Goal: Information Seeking & Learning: Find specific fact

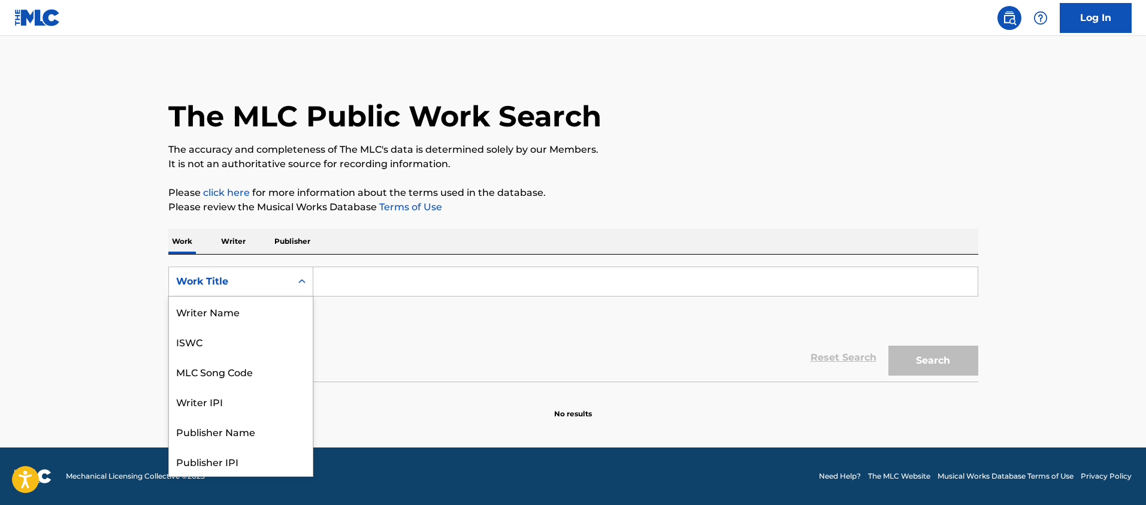
click at [268, 279] on div "Work Title" at bounding box center [230, 281] width 108 height 14
click at [268, 300] on div "MLC Song Code" at bounding box center [241, 312] width 144 height 30
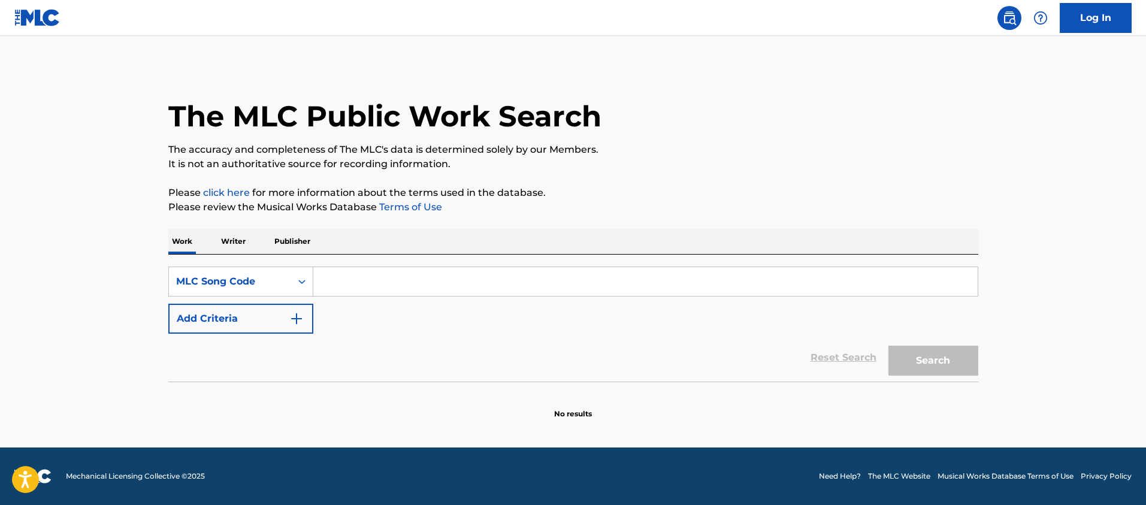
click at [423, 262] on div "SearchWithCriteria0cca65f1-16e9-4752-aaee-87786332f0a0 MLC Song Code Add Criter…" at bounding box center [573, 318] width 810 height 127
click at [420, 271] on input "Search Form" at bounding box center [645, 281] width 664 height 29
paste input "OV7HAN"
type input "OV7HAN"
click at [888, 346] on button "Search" at bounding box center [933, 361] width 90 height 30
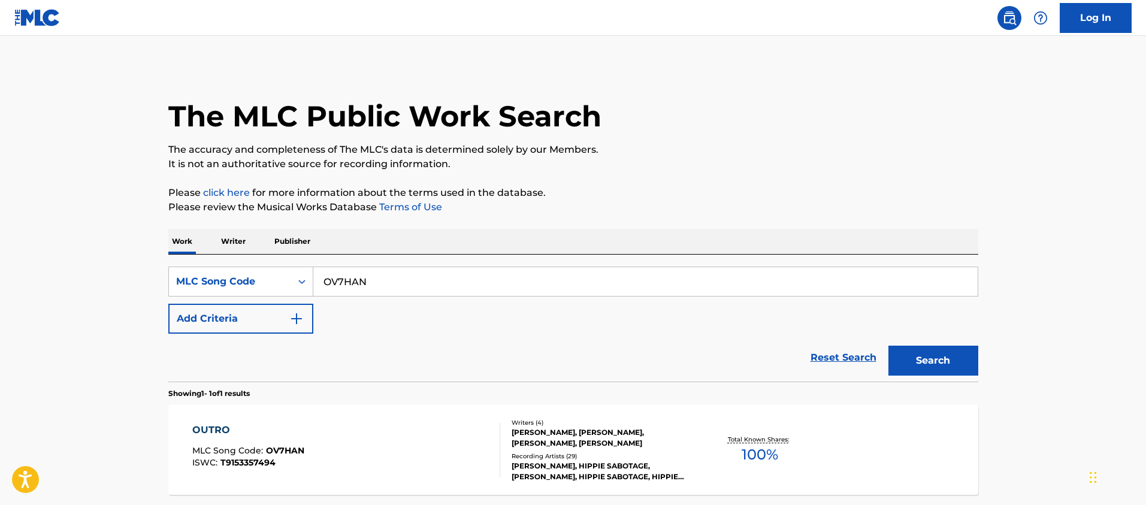
scroll to position [110, 0]
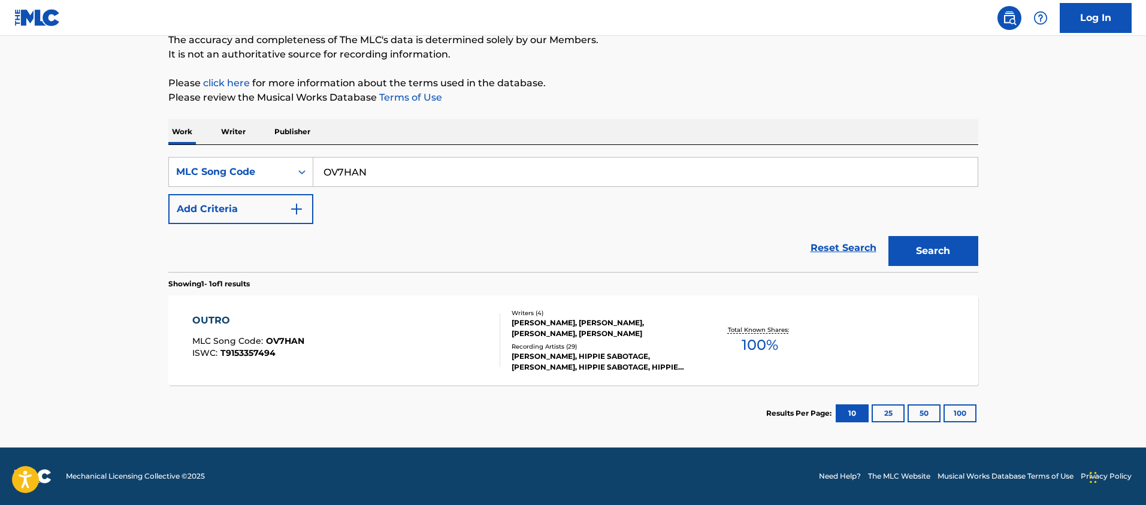
click at [368, 319] on div "OUTRO MLC Song Code : OV7HAN ISWC : T9153357494" at bounding box center [346, 340] width 308 height 54
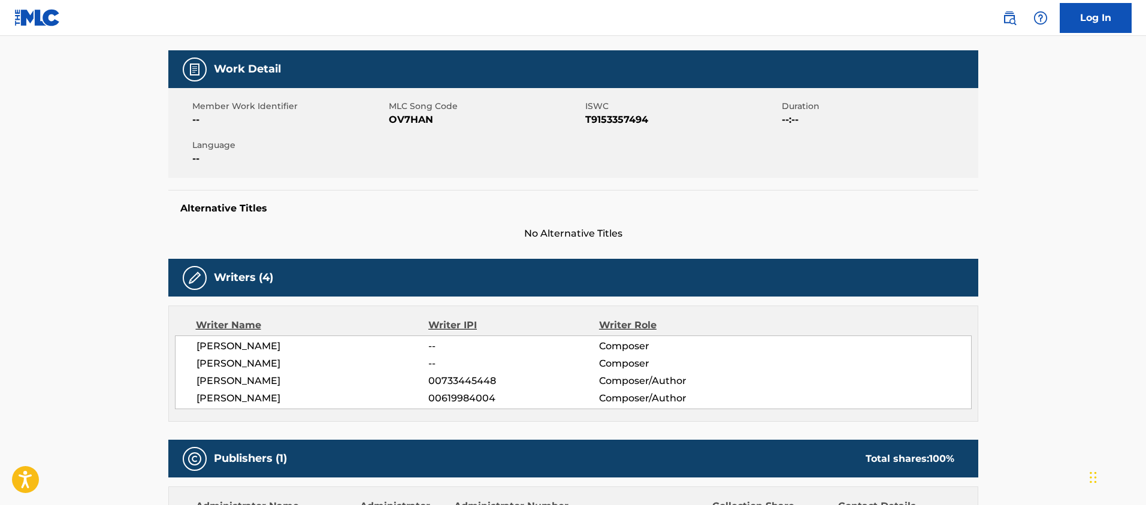
scroll to position [258, 0]
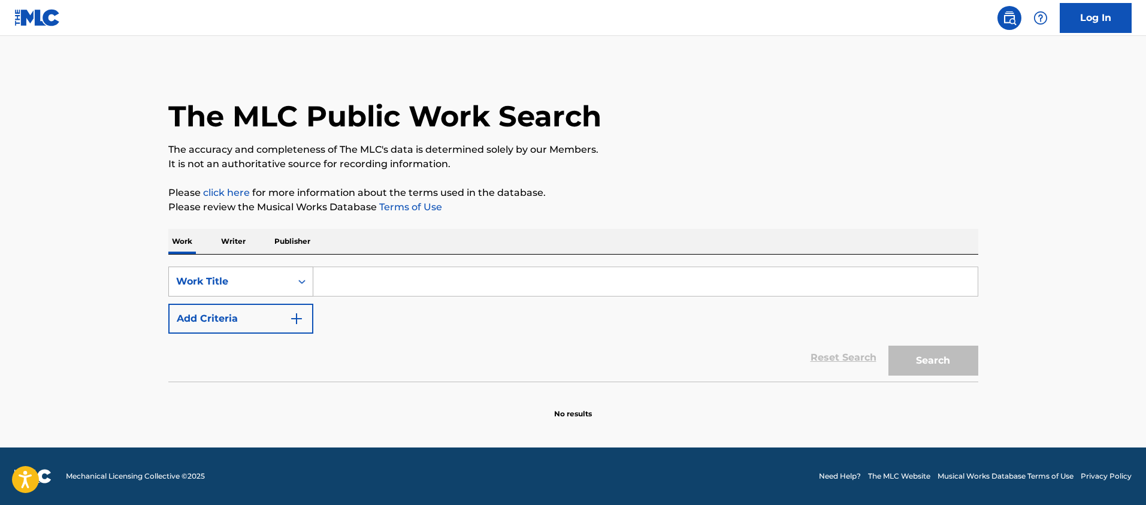
click at [297, 291] on div "Search Form" at bounding box center [302, 282] width 22 height 22
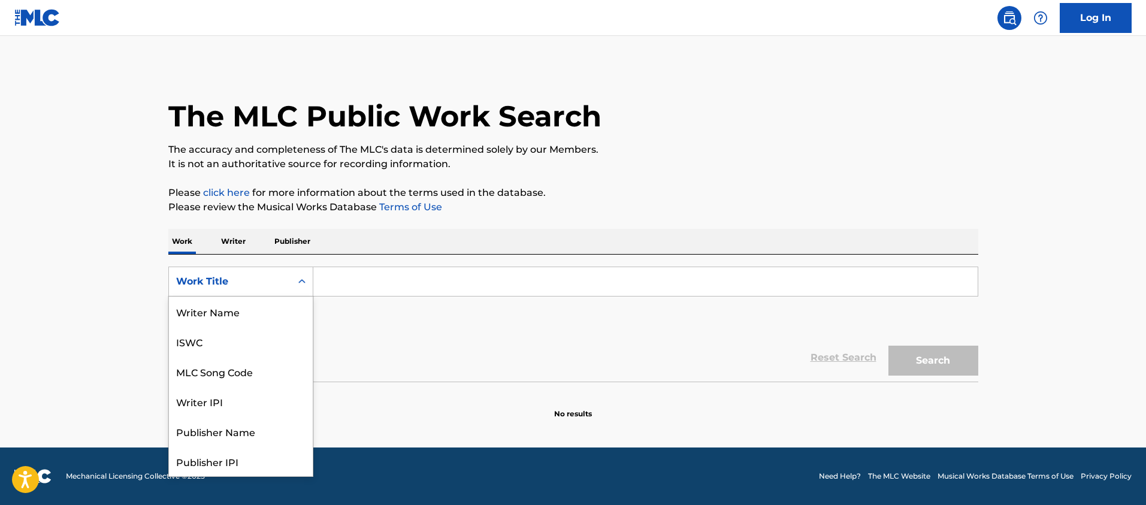
scroll to position [60, 0]
click at [297, 306] on div "MLC Song Code" at bounding box center [241, 312] width 144 height 30
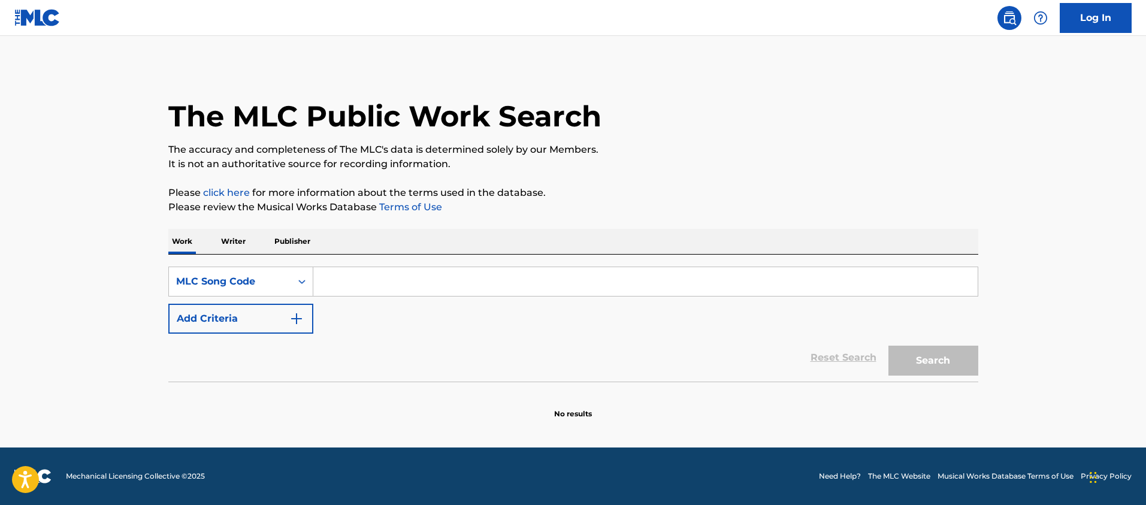
click at [352, 285] on input "Search Form" at bounding box center [645, 281] width 664 height 29
paste input "UA4OR8"
type input "UA4OR8"
click at [888, 346] on button "Search" at bounding box center [933, 361] width 90 height 30
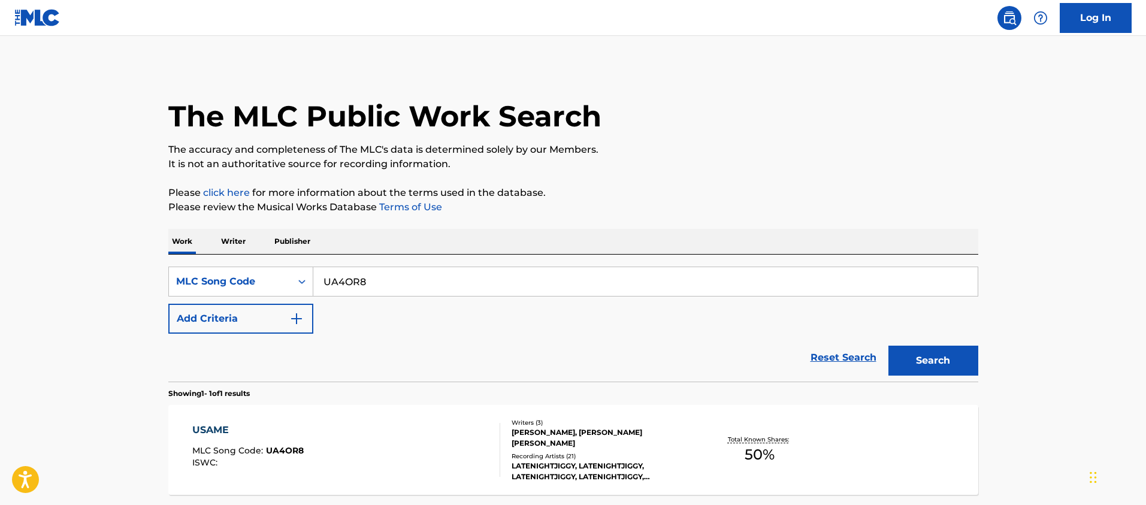
scroll to position [81, 0]
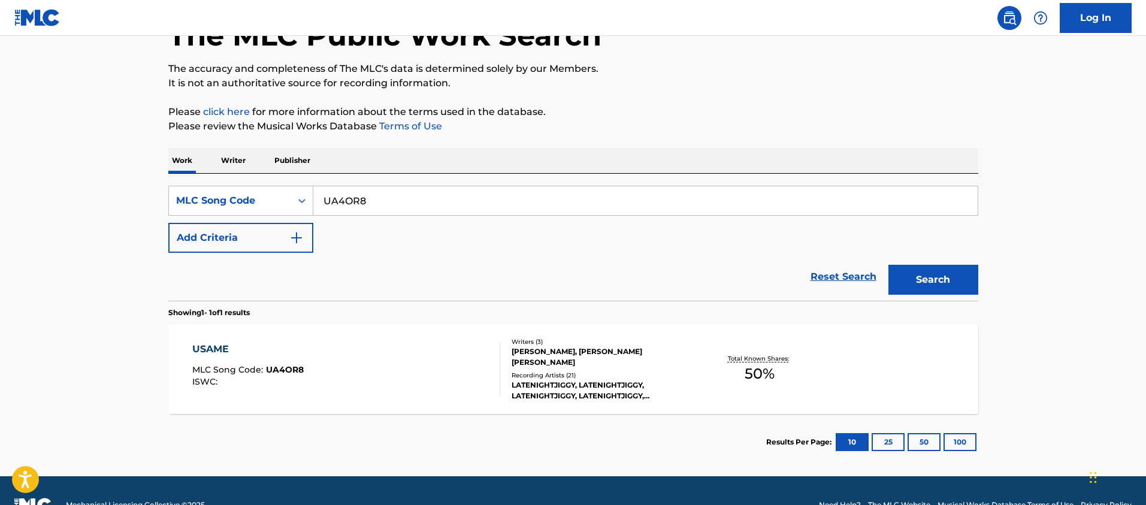
click at [352, 349] on div "USAME MLC Song Code : UA4OR8 ISWC :" at bounding box center [346, 369] width 308 height 54
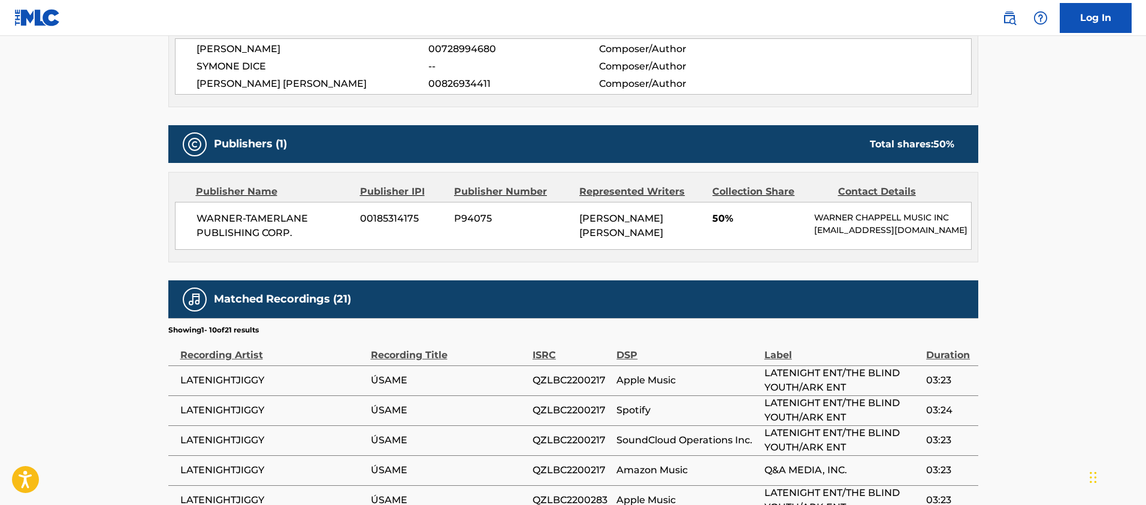
scroll to position [511, 0]
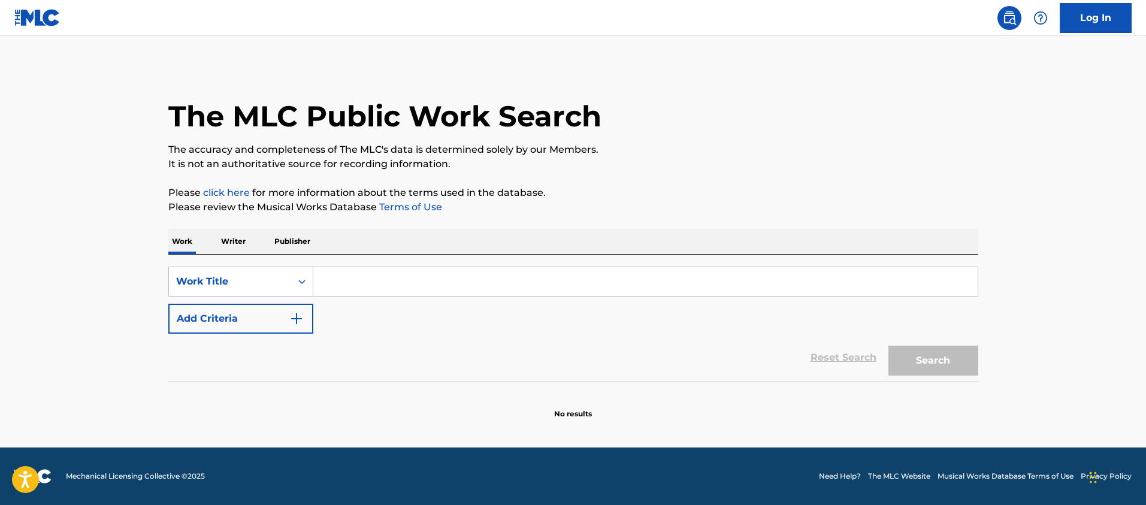
click at [242, 243] on p "Writer" at bounding box center [233, 241] width 32 height 25
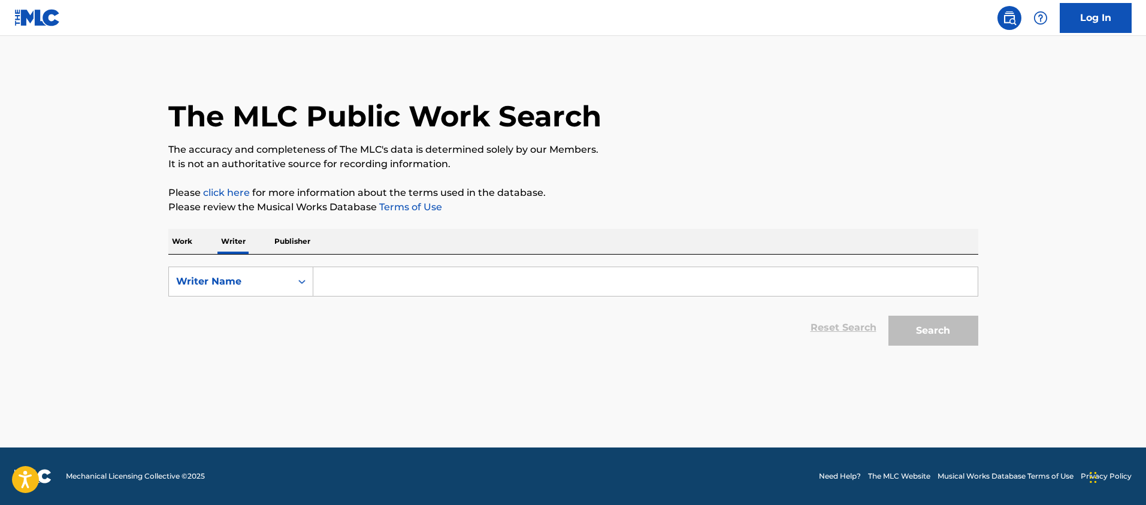
click at [383, 286] on input "Search Form" at bounding box center [645, 281] width 664 height 29
paste input "DEVOKEYOUS HAMILTON"
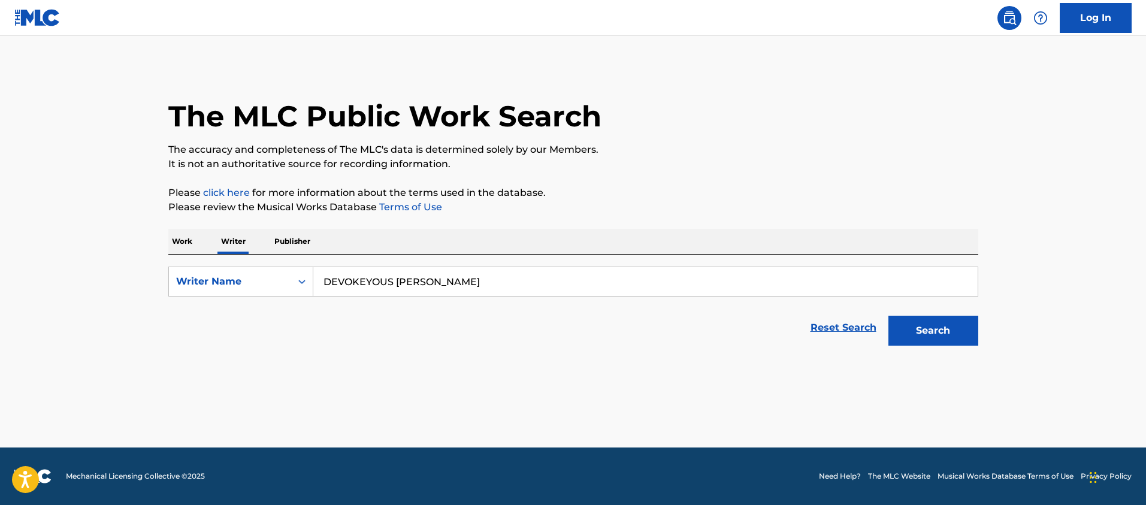
click at [888, 316] on button "Search" at bounding box center [933, 331] width 90 height 30
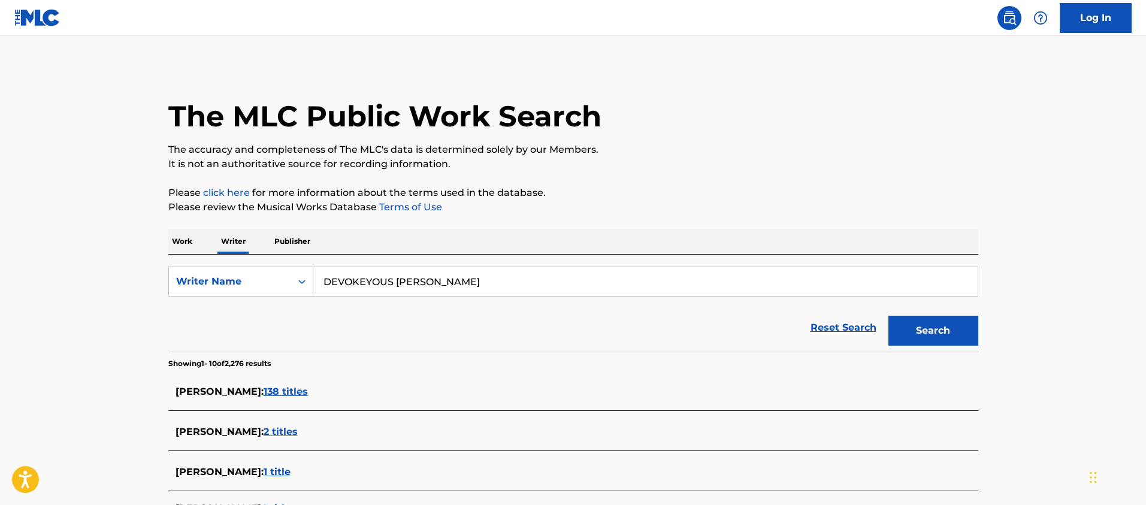
type input "DEVOKEYOUS HAMILTON"
click at [888, 316] on button "Search" at bounding box center [933, 331] width 90 height 30
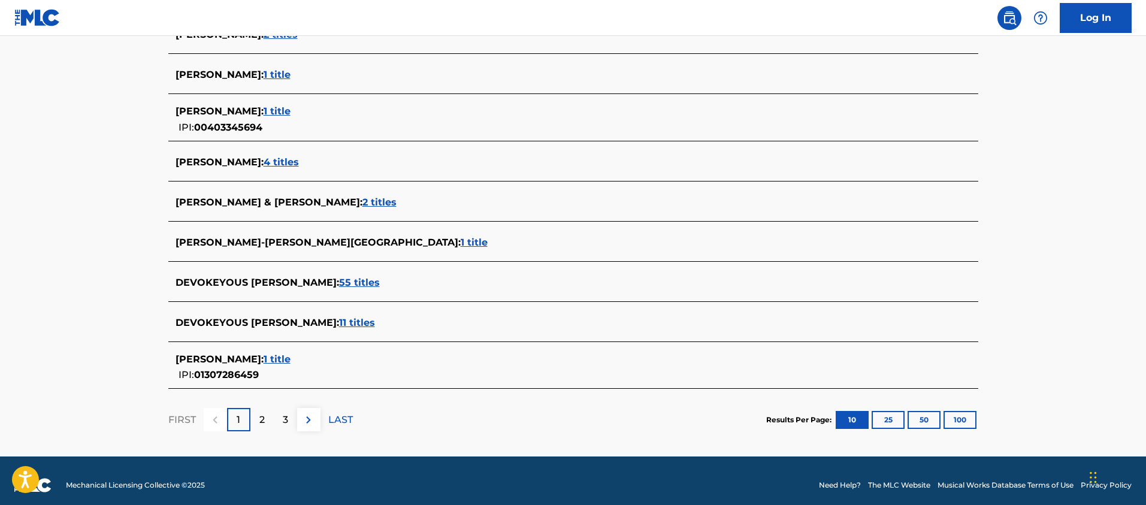
scroll to position [398, 0]
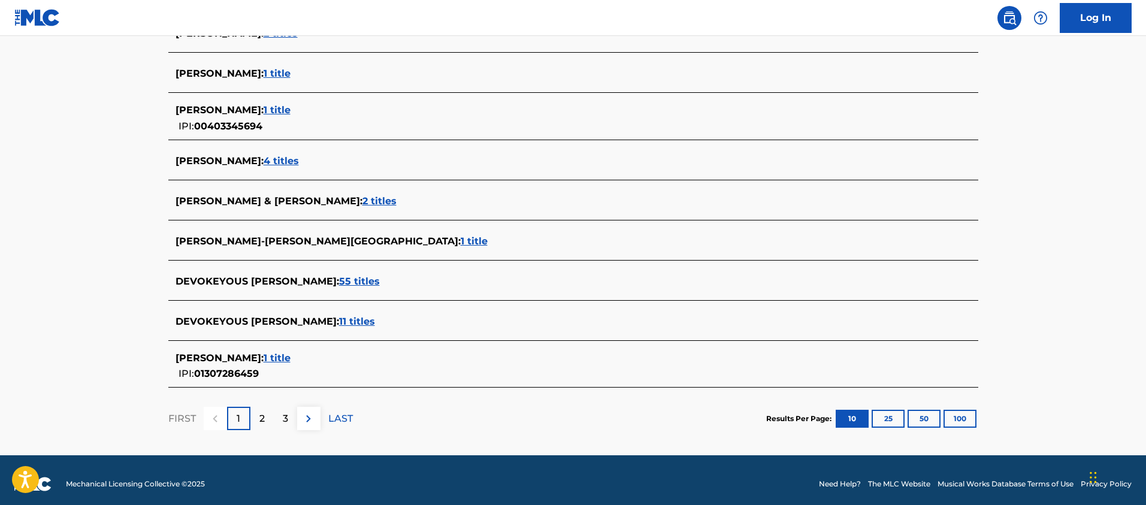
click at [339, 279] on span "55 titles" at bounding box center [359, 281] width 41 height 11
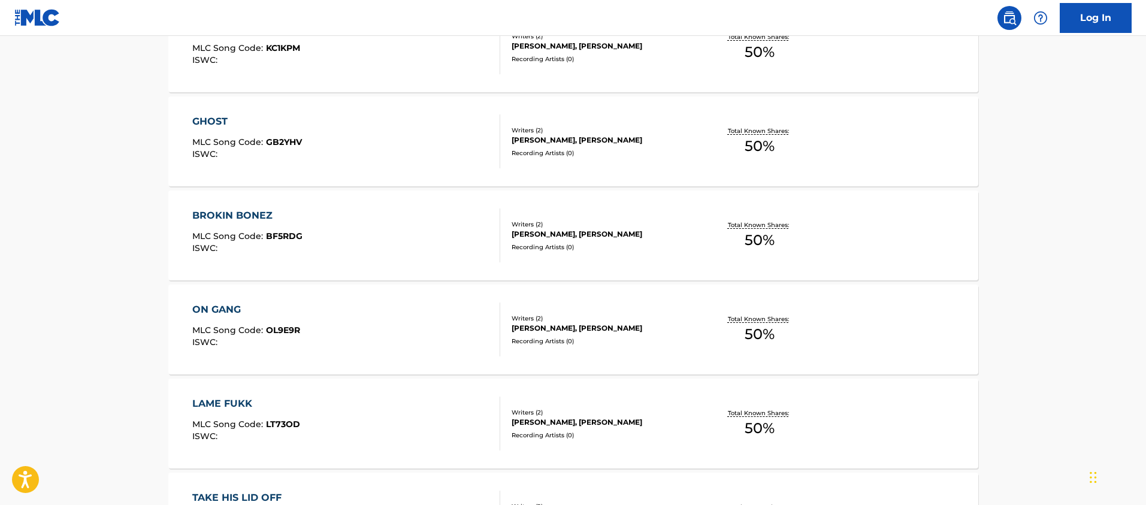
scroll to position [559, 0]
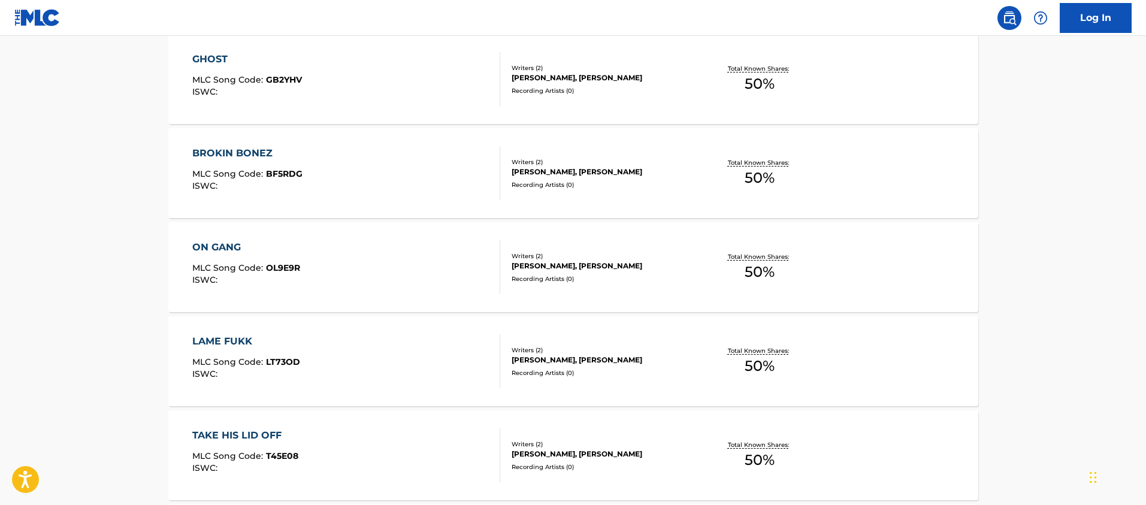
click at [446, 282] on div "ON GANG MLC Song Code : OL9E9R ISWC :" at bounding box center [346, 267] width 308 height 54
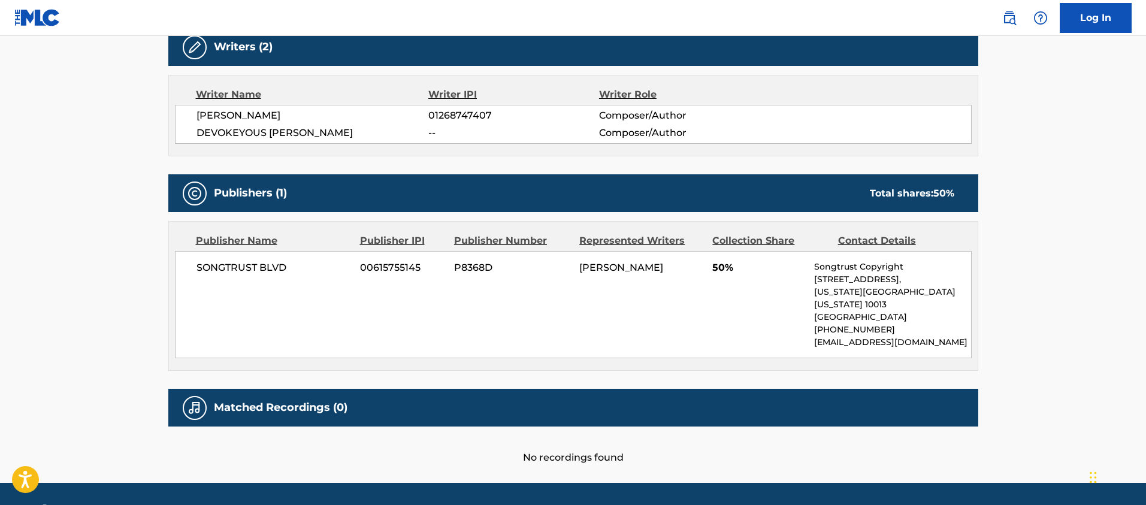
scroll to position [415, 0]
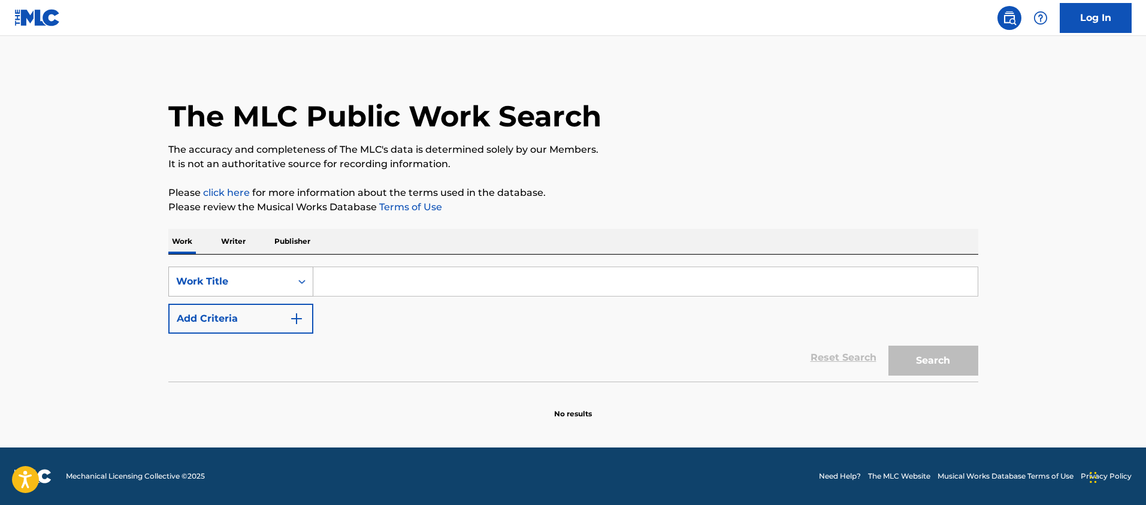
drag, startPoint x: 277, startPoint y: 281, endPoint x: 277, endPoint y: 295, distance: 13.8
click at [277, 281] on div "Work Title" at bounding box center [230, 281] width 108 height 14
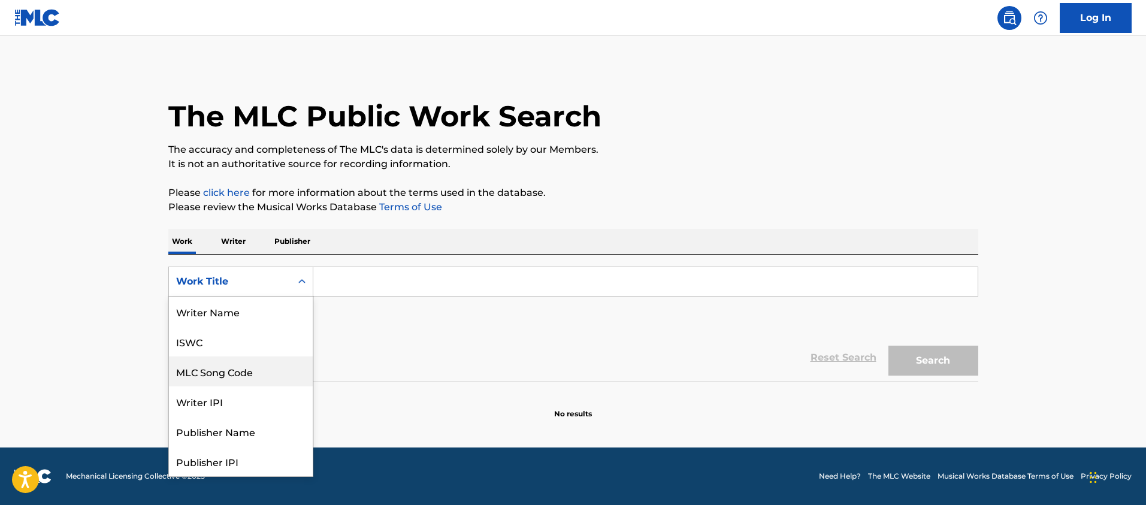
scroll to position [60, 0]
click at [277, 303] on div "MLC Song Code" at bounding box center [241, 312] width 144 height 30
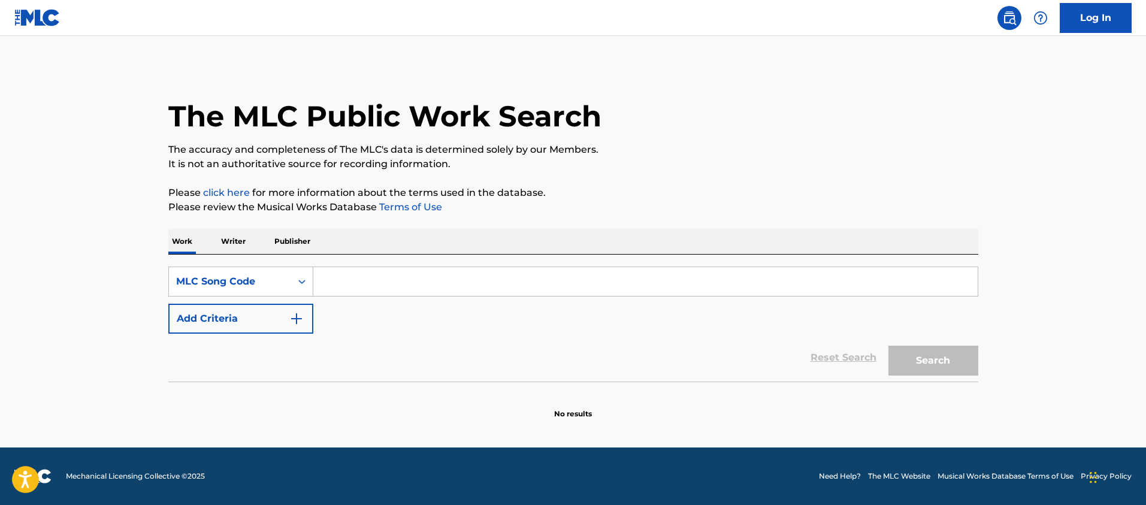
click at [360, 300] on div "SearchWithCriteriab7a3b654-218f-4ebe-be39-07e1e12918cb MLC Song Code Add Criter…" at bounding box center [573, 300] width 810 height 67
click at [350, 283] on input "Search Form" at bounding box center [645, 281] width 664 height 29
paste input "FVAPT6"
type input "FVAPT6"
click at [888, 346] on button "Search" at bounding box center [933, 361] width 90 height 30
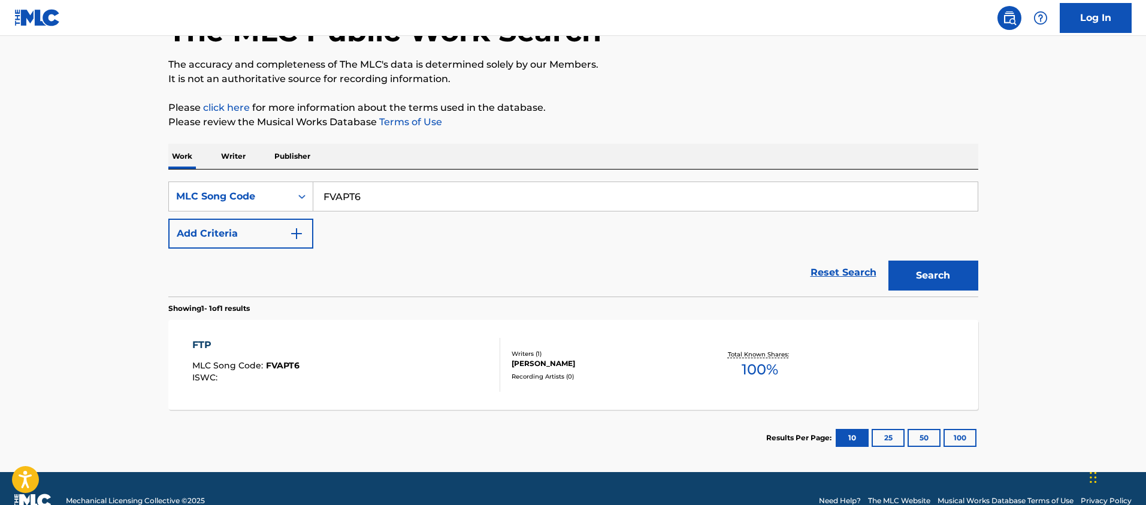
scroll to position [110, 0]
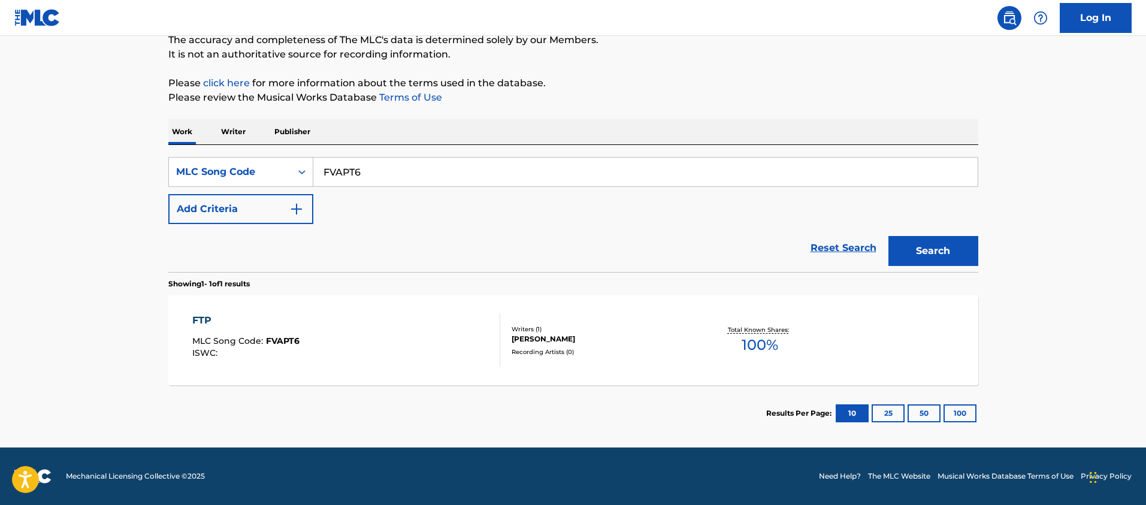
click at [355, 351] on div "FTP MLC Song Code : FVAPT6 ISWC :" at bounding box center [346, 340] width 308 height 54
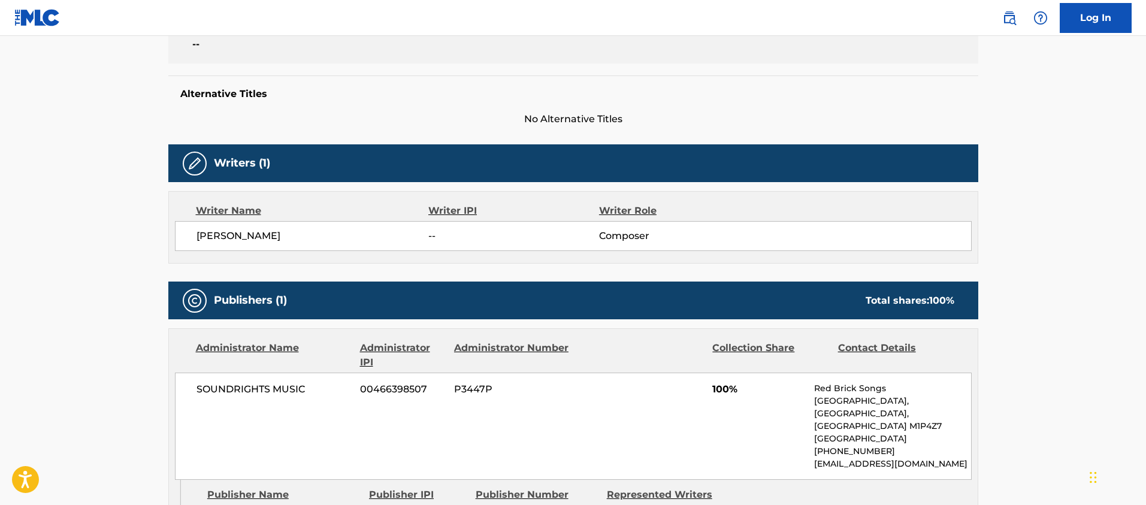
scroll to position [220, 0]
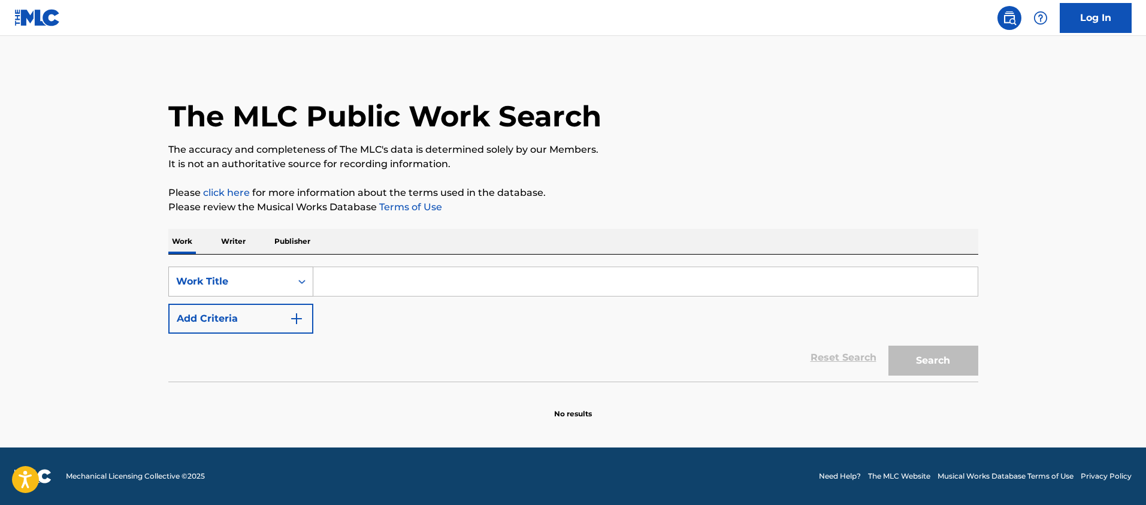
click at [228, 272] on div "Work Title" at bounding box center [230, 281] width 122 height 23
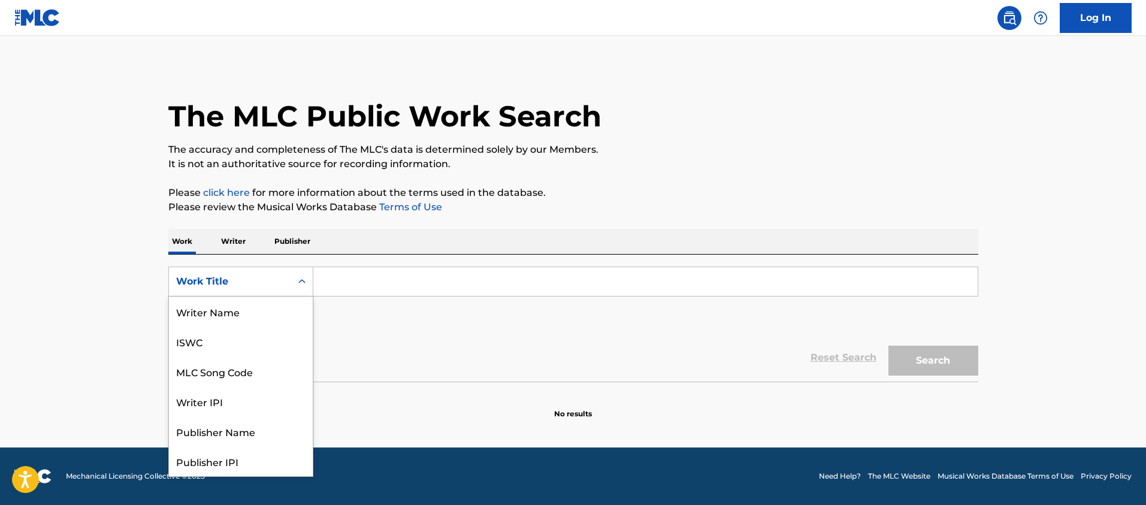
scroll to position [60, 0]
click at [228, 303] on div "MLC Song Code" at bounding box center [241, 312] width 144 height 30
click at [305, 292] on div "Search Form" at bounding box center [302, 281] width 22 height 29
click at [332, 282] on input "Search Form" at bounding box center [645, 281] width 664 height 29
paste input "PF8WW8"
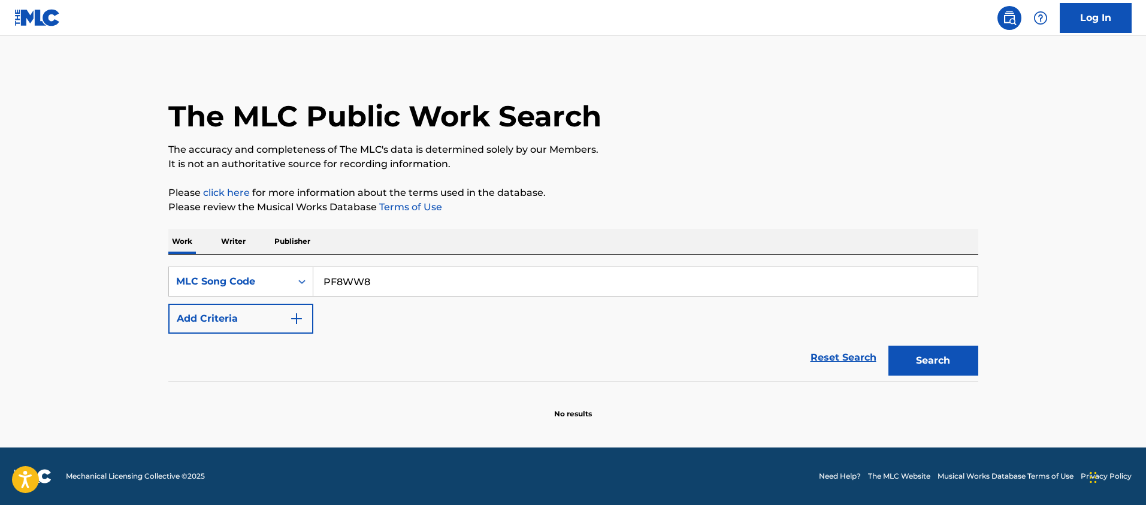
click at [888, 346] on button "Search" at bounding box center [933, 361] width 90 height 30
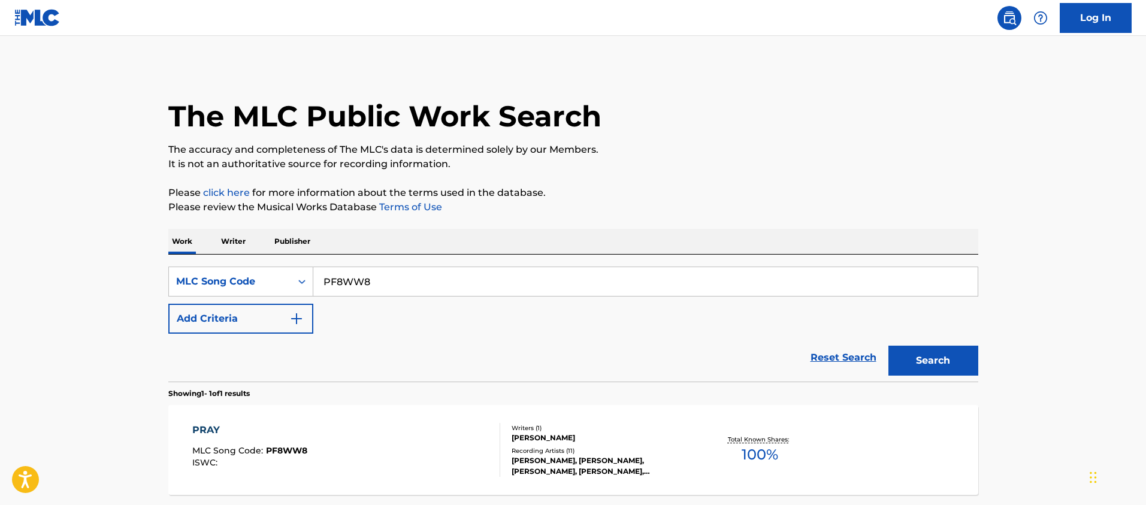
scroll to position [38, 0]
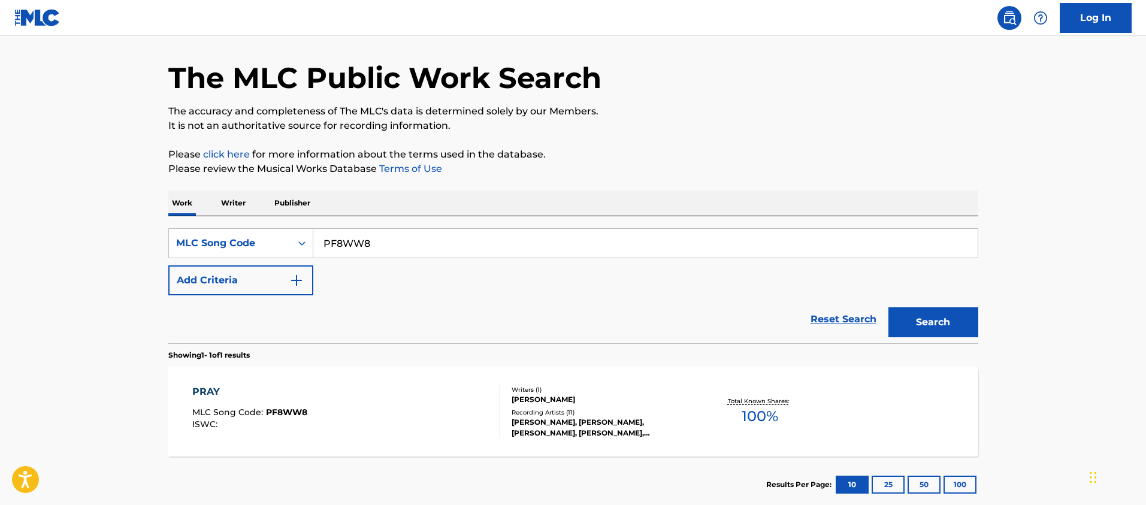
click at [370, 244] on input "PF8WW8" at bounding box center [645, 243] width 664 height 29
paste input "FE0OSL"
type input "FE0OSL"
click at [888, 307] on button "Search" at bounding box center [933, 322] width 90 height 30
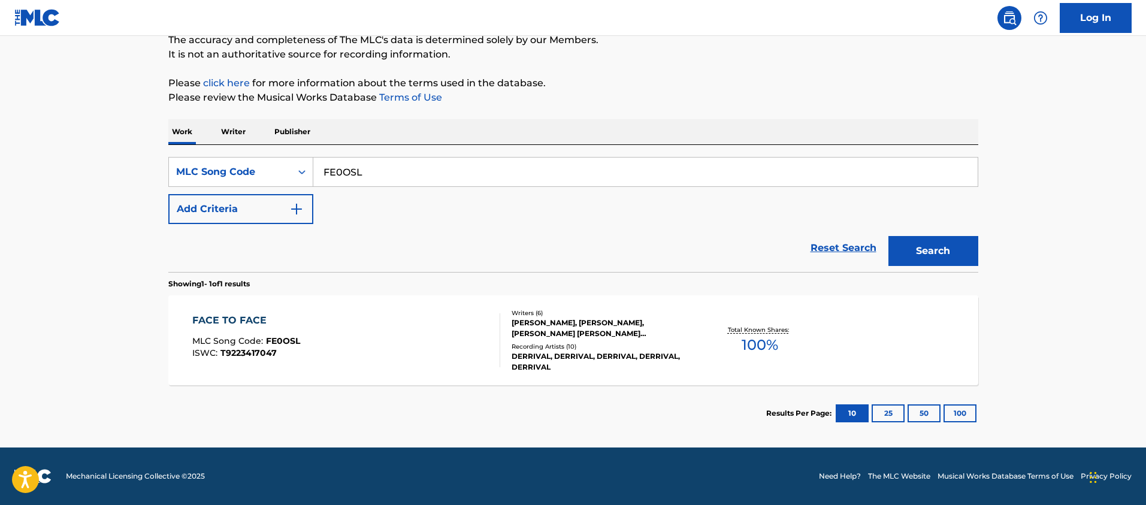
click at [356, 359] on div "FACE TO FACE MLC Song Code : FE0OSL ISWC : T9223417047" at bounding box center [346, 340] width 308 height 54
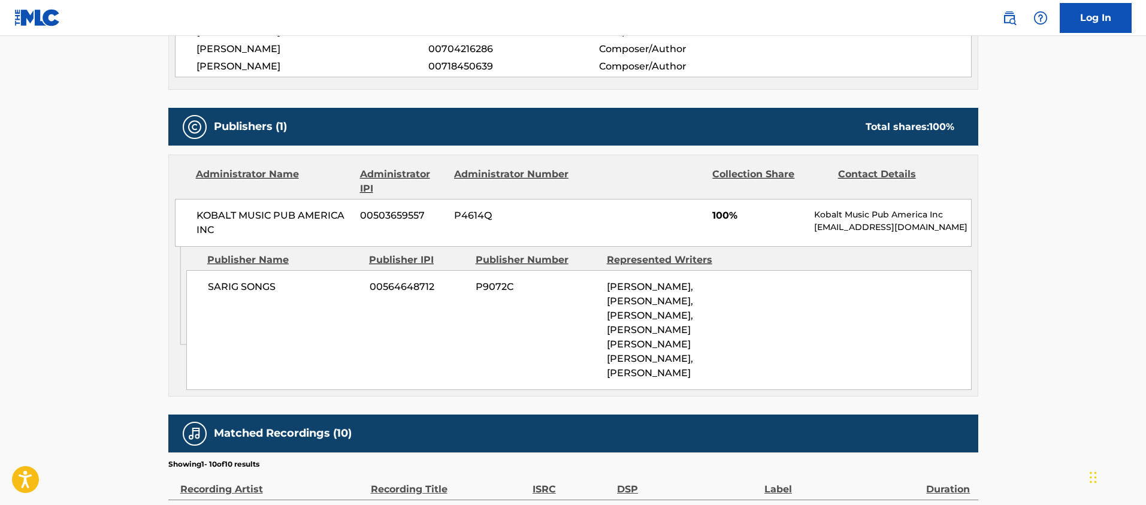
scroll to position [514, 0]
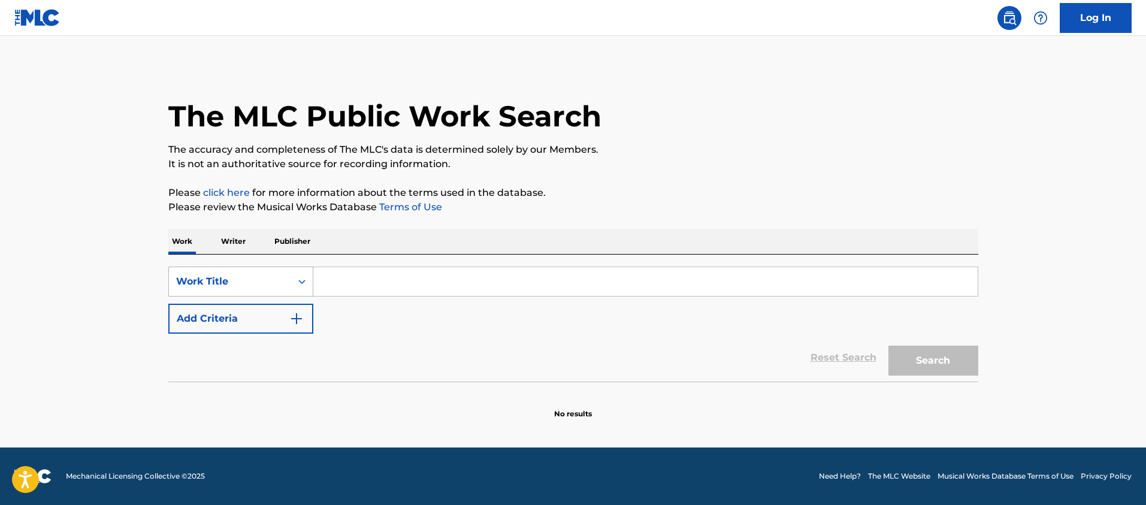
click at [222, 285] on div "Work Title" at bounding box center [230, 281] width 108 height 14
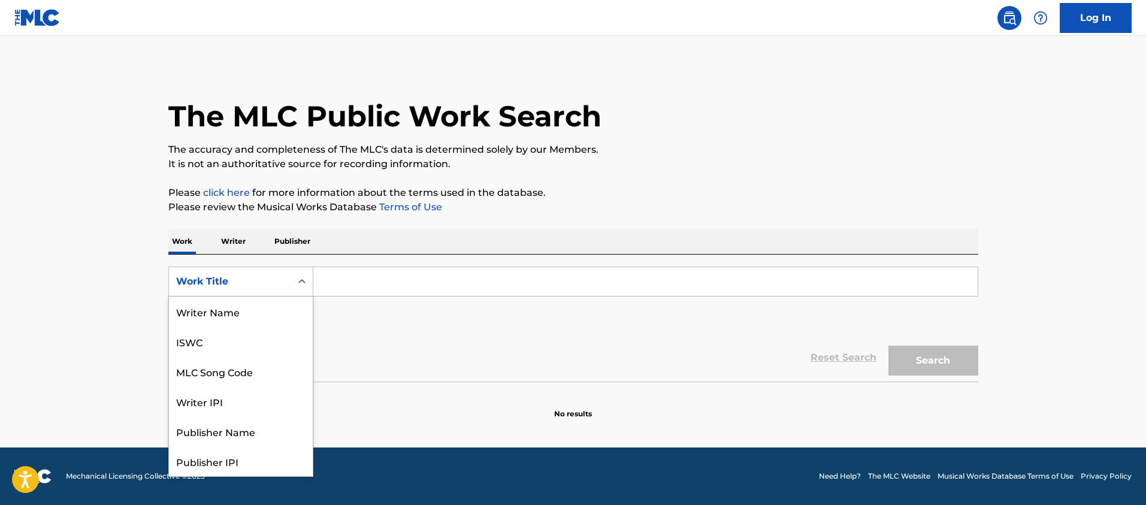
scroll to position [60, 0]
click at [222, 299] on div "MLC Song Code" at bounding box center [241, 312] width 144 height 30
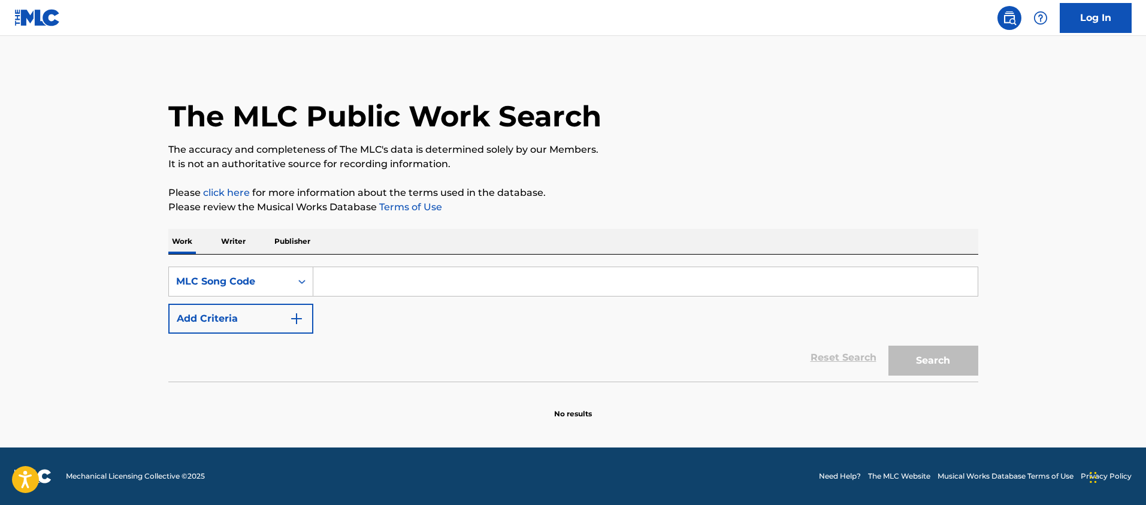
click at [356, 279] on input "Search Form" at bounding box center [645, 281] width 664 height 29
paste input "* 60325964"
click at [888, 346] on button "Search" at bounding box center [933, 361] width 90 height 30
click at [330, 283] on input "* 60325964" at bounding box center [645, 281] width 664 height 29
type input "60325964"
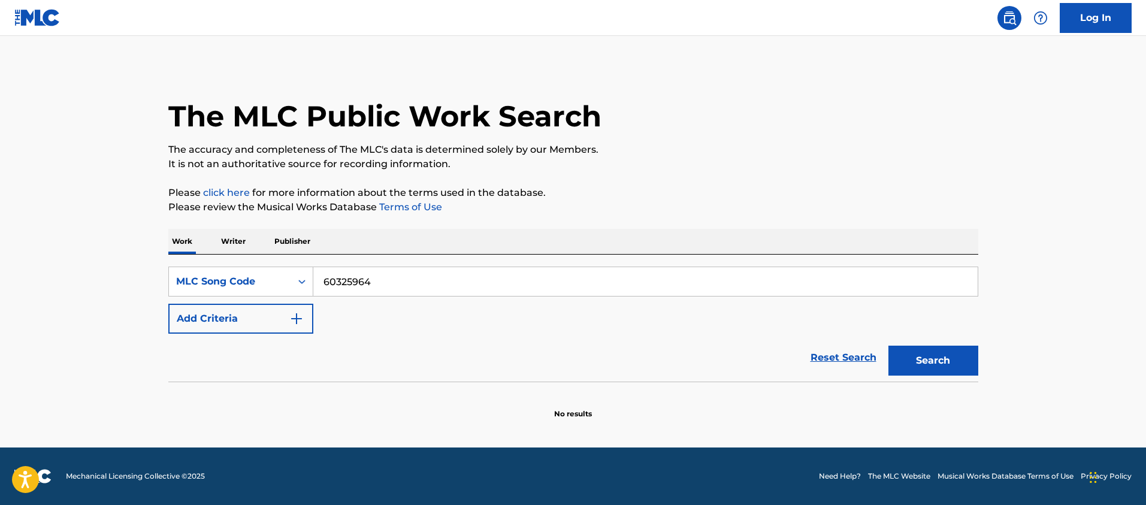
click at [888, 346] on button "Search" at bounding box center [933, 361] width 90 height 30
click at [269, 280] on div "Work Title" at bounding box center [230, 281] width 108 height 14
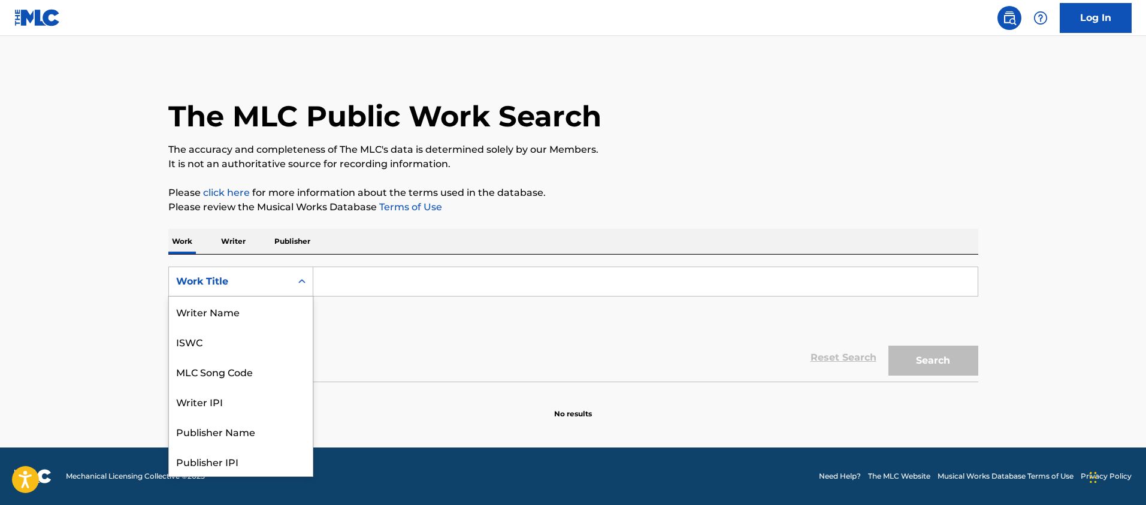
scroll to position [60, 0]
click at [269, 304] on div "MLC Song Code" at bounding box center [241, 312] width 144 height 30
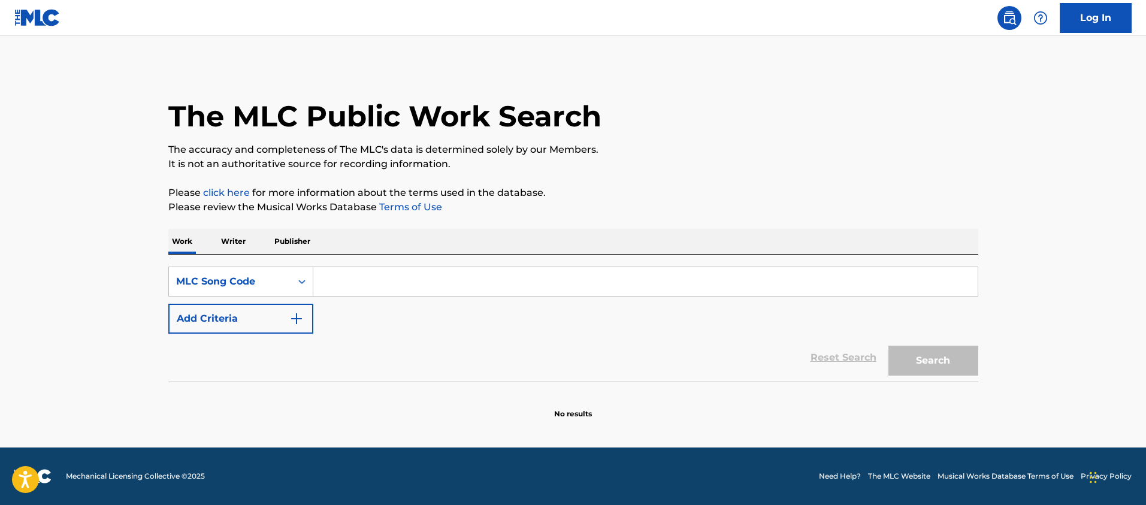
click at [358, 280] on input "Search Form" at bounding box center [645, 281] width 664 height 29
paste input "I37J5V"
type input "I37J5V"
click at [888, 346] on button "Search" at bounding box center [933, 361] width 90 height 30
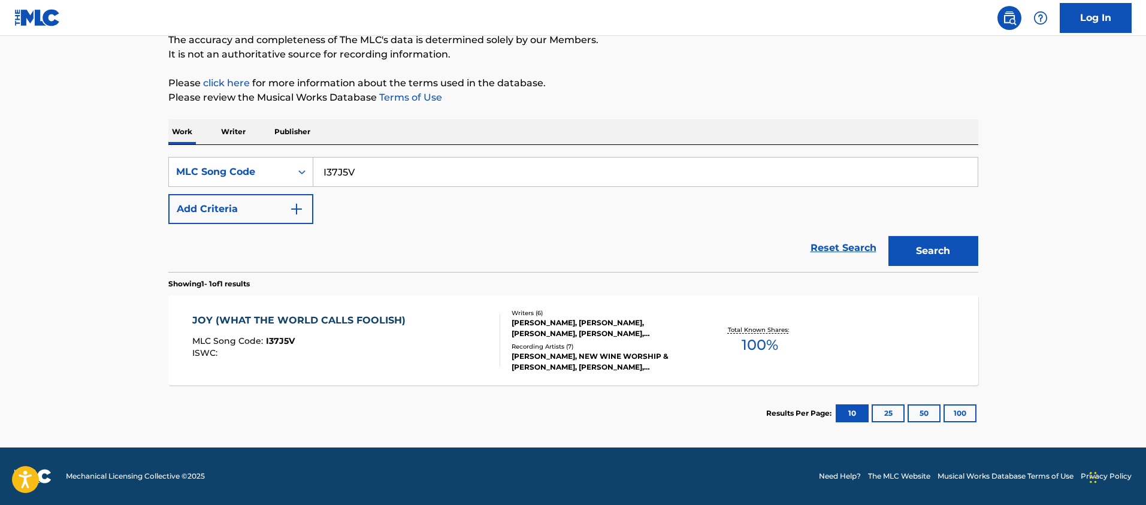
click at [361, 339] on div "MLC Song Code : I37J5V" at bounding box center [301, 343] width 219 height 12
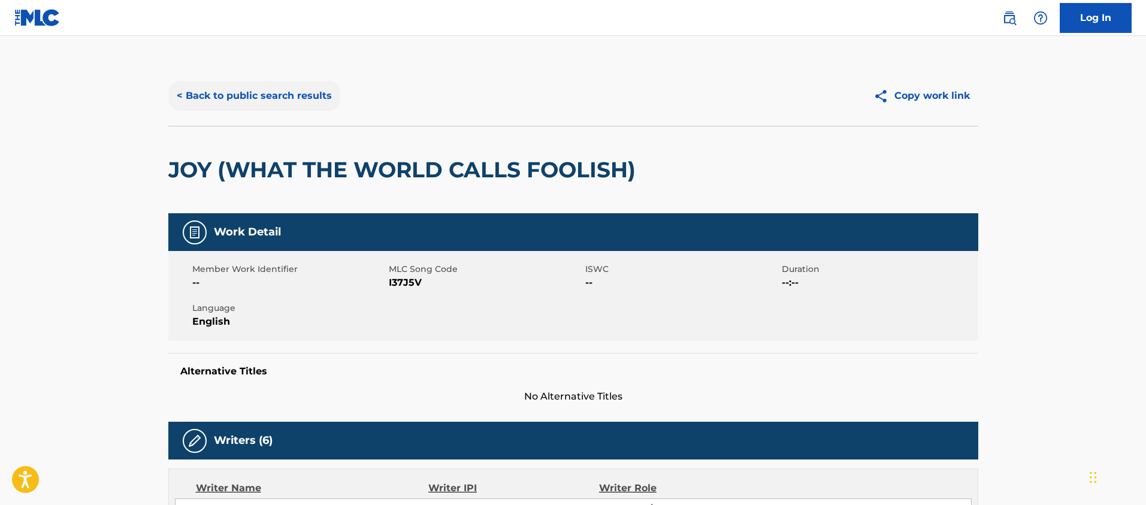
click at [247, 95] on button "< Back to public search results" at bounding box center [254, 96] width 172 height 30
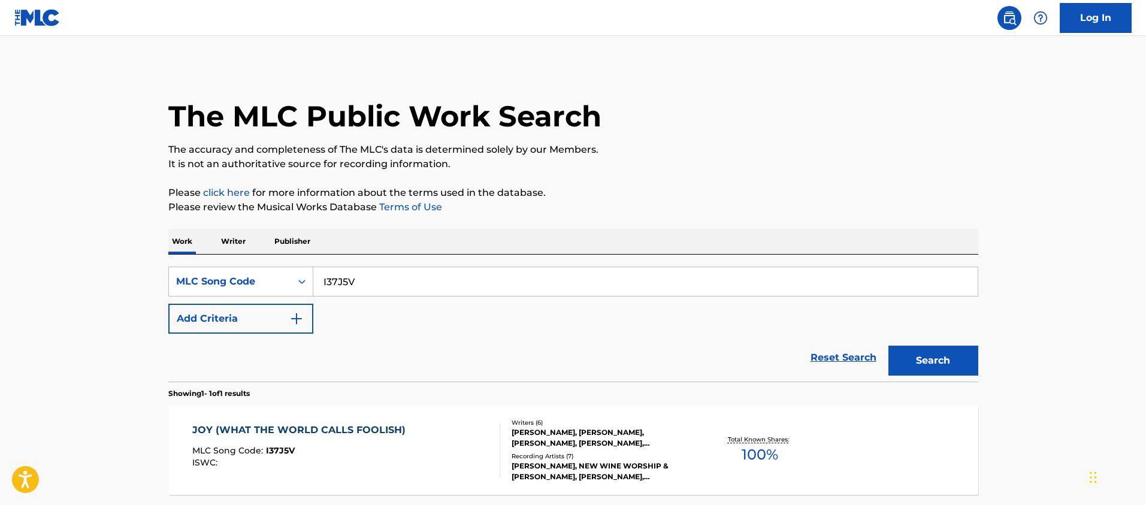
scroll to position [75, 0]
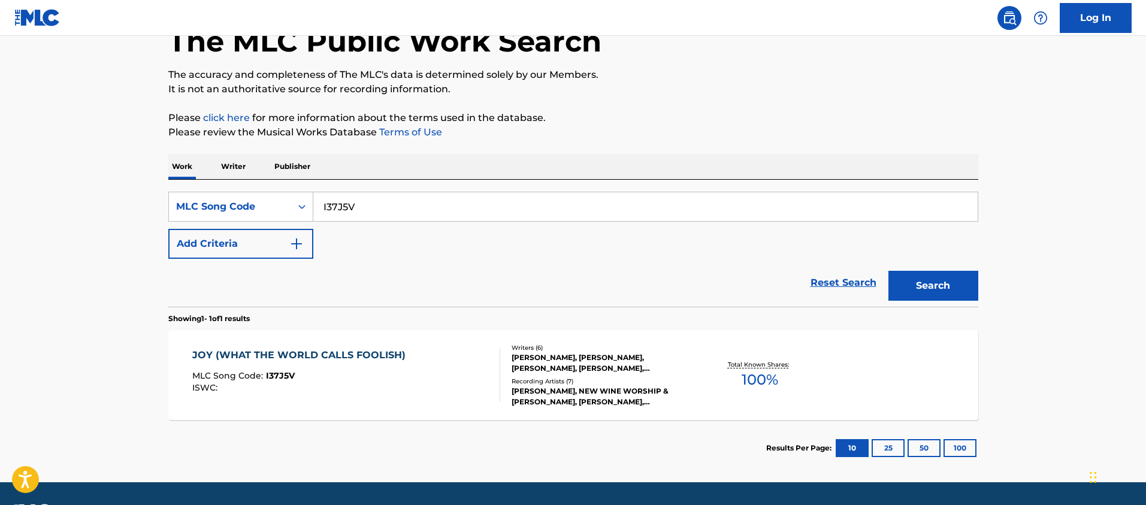
click at [231, 173] on p "Writer" at bounding box center [233, 166] width 32 height 25
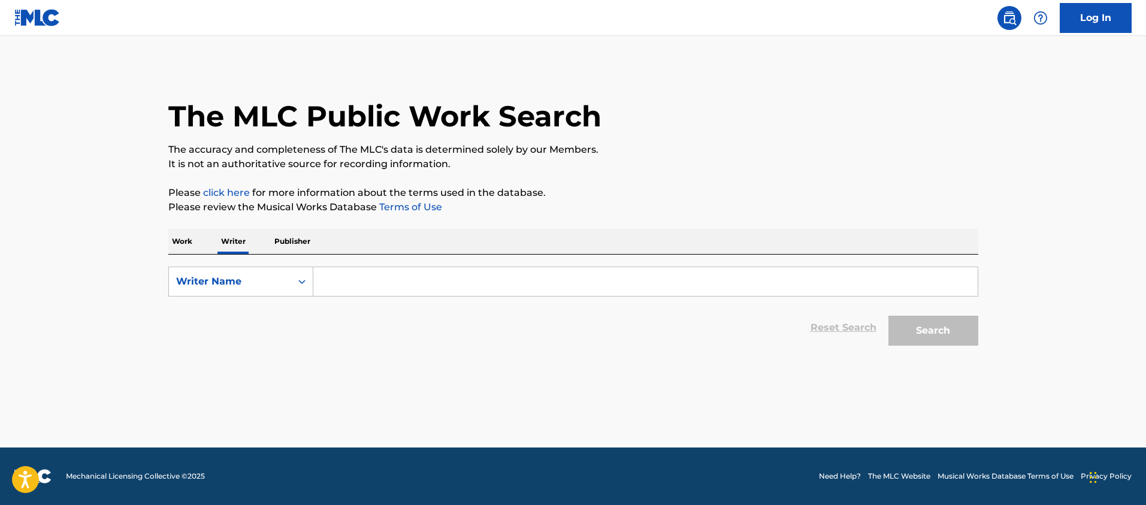
click at [365, 264] on div "SearchWithCriteriaf43325b3-8000-4c77-99ba-c2e4f108d62d Writer Name Reset Search…" at bounding box center [573, 303] width 810 height 97
click at [361, 280] on input "Search Form" at bounding box center [645, 281] width 664 height 29
paste input "Josiah Funderbunk"
click at [888, 316] on button "Search" at bounding box center [933, 331] width 90 height 30
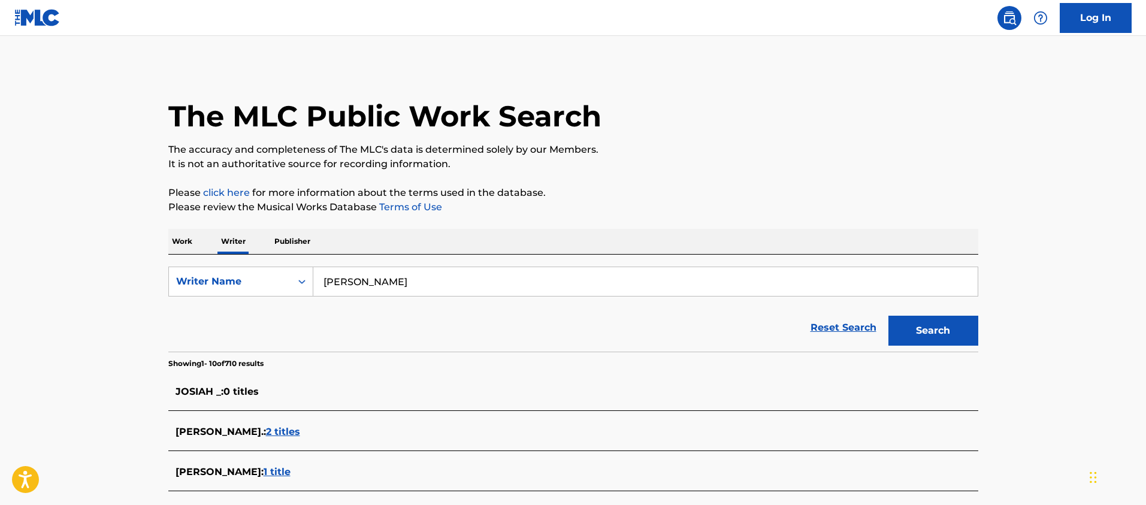
click at [424, 262] on div "SearchWithCriteriaf43325b3-8000-4c77-99ba-c2e4f108d62d Writer Name Josiah Funde…" at bounding box center [573, 303] width 810 height 97
click at [424, 263] on div "SearchWithCriteriaf43325b3-8000-4c77-99ba-c2e4f108d62d Writer Name Josiah Funde…" at bounding box center [573, 303] width 810 height 97
click at [424, 273] on input "Josiah Funderbunk" at bounding box center [645, 281] width 664 height 29
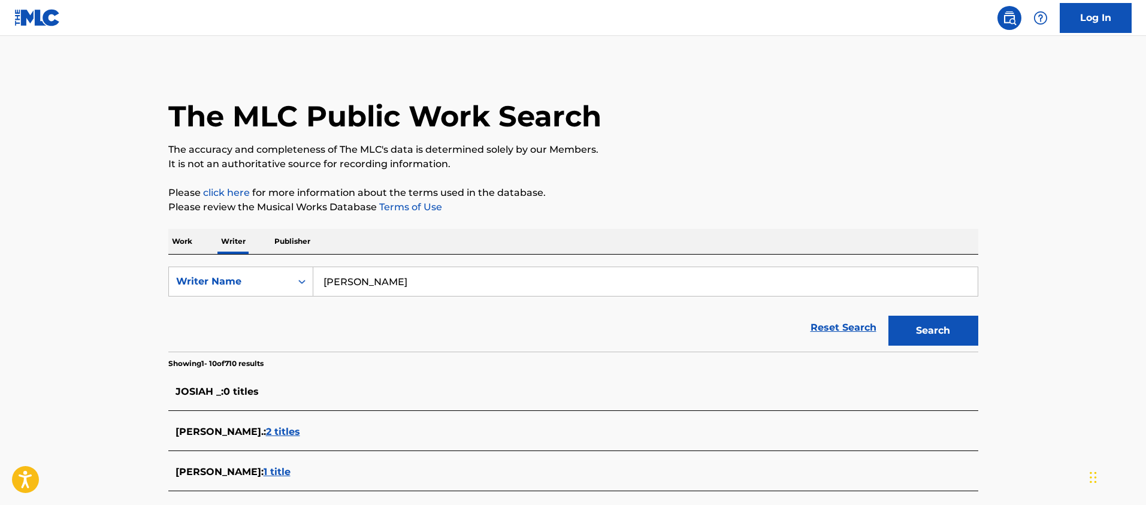
paste input "Abbie Gamboa"
type input "Abbie Gamboa"
click at [888, 316] on button "Search" at bounding box center [933, 331] width 90 height 30
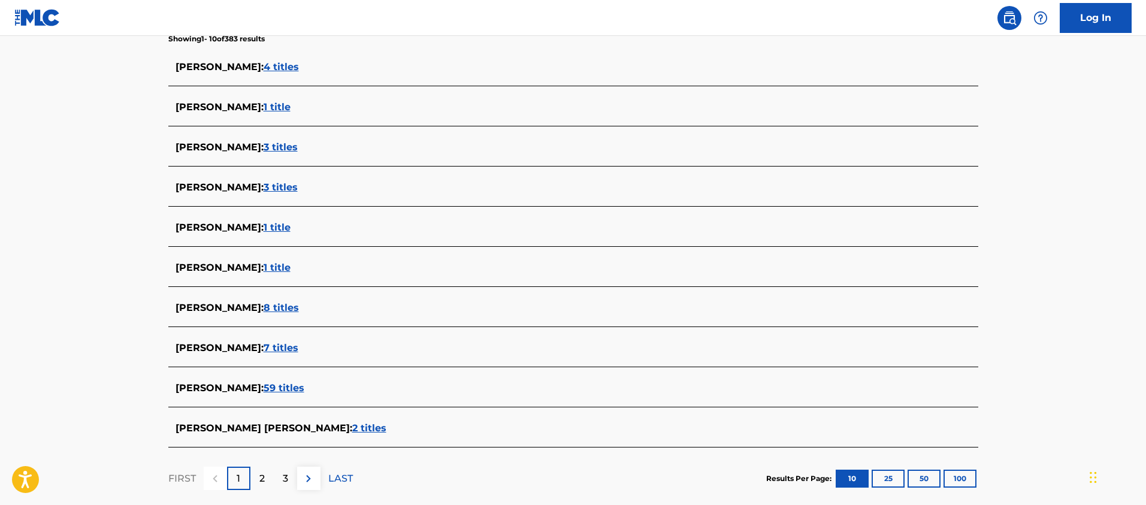
scroll to position [329, 0]
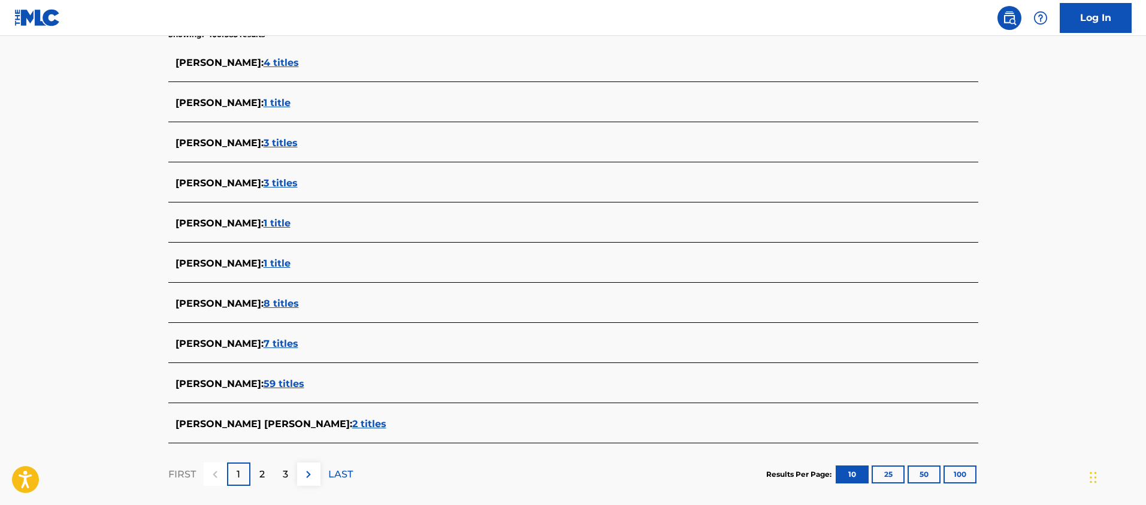
click at [276, 390] on div "ABBIE GAMBOA : 59 titles" at bounding box center [558, 384] width 764 height 14
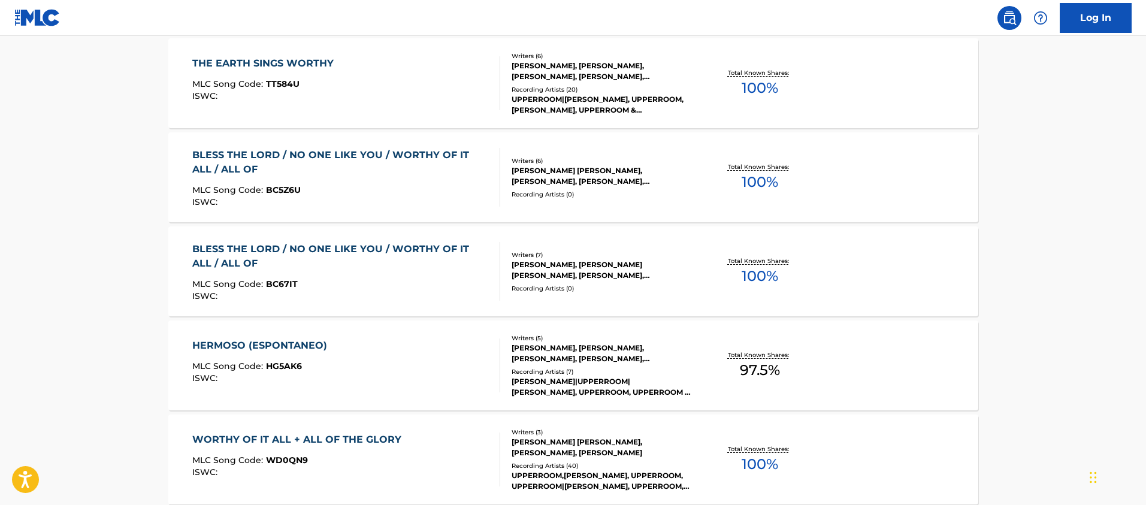
scroll to position [754, 0]
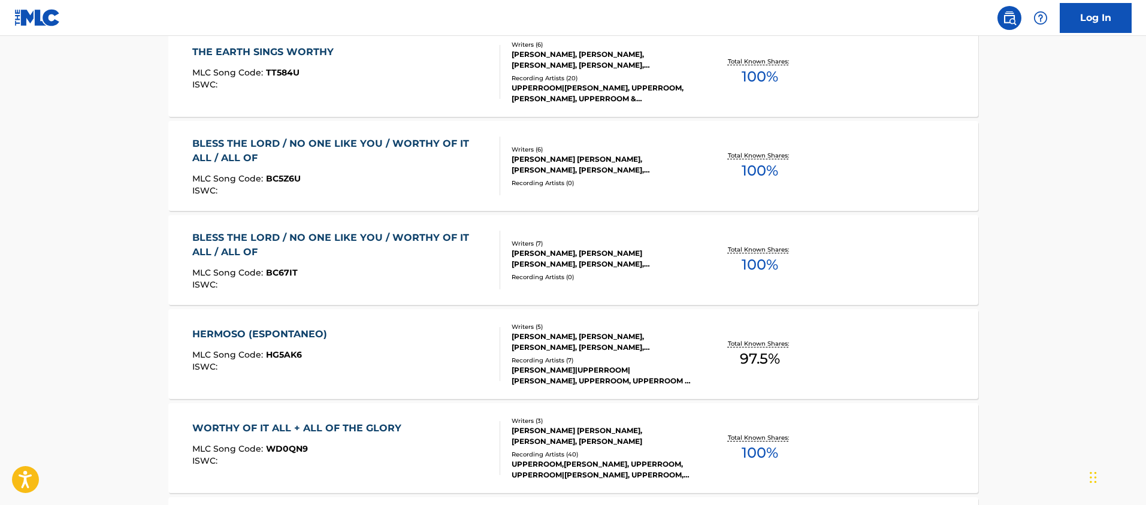
click at [415, 176] on div "MLC Song Code : BC5Z6U" at bounding box center [341, 180] width 298 height 12
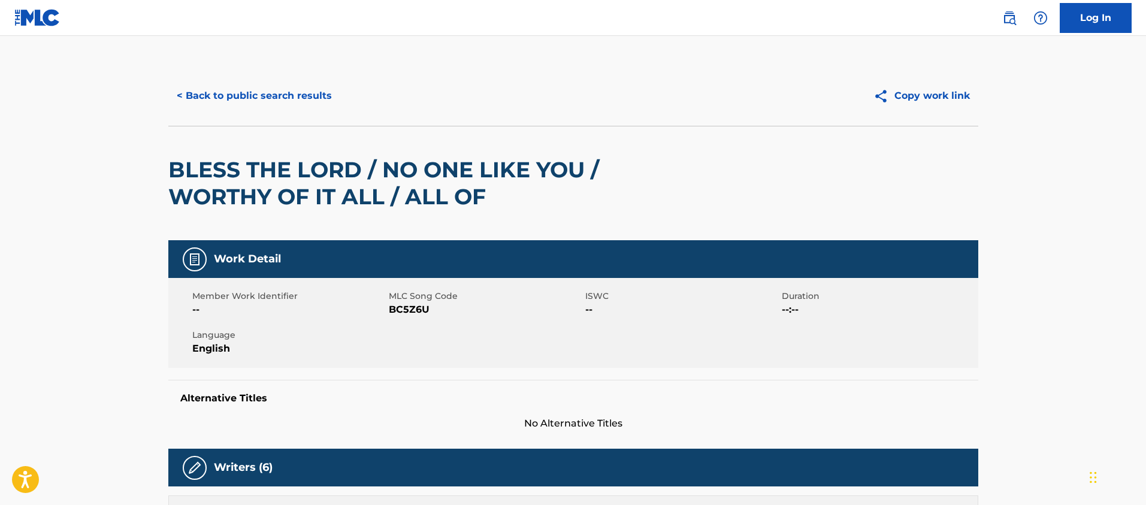
click at [269, 137] on div "BLESS THE LORD / NO ONE LIKE YOU / WORTHY OF IT ALL / ALL OF" at bounding box center [411, 183] width 486 height 114
click at [264, 112] on div "< Back to public search results Copy work link" at bounding box center [573, 96] width 810 height 60
click at [313, 95] on button "< Back to public search results" at bounding box center [254, 96] width 172 height 30
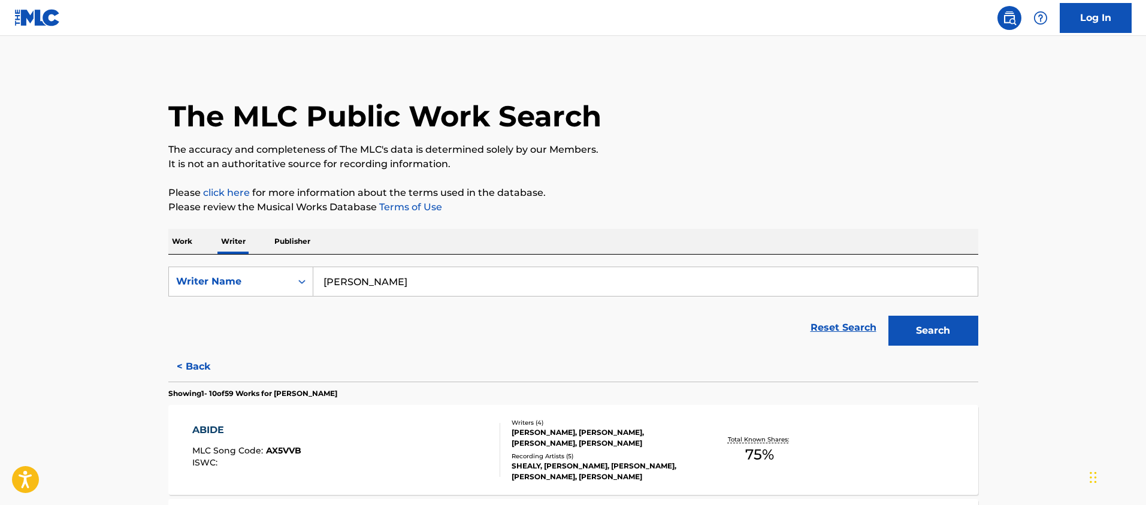
click at [183, 249] on p "Work" at bounding box center [182, 241] width 28 height 25
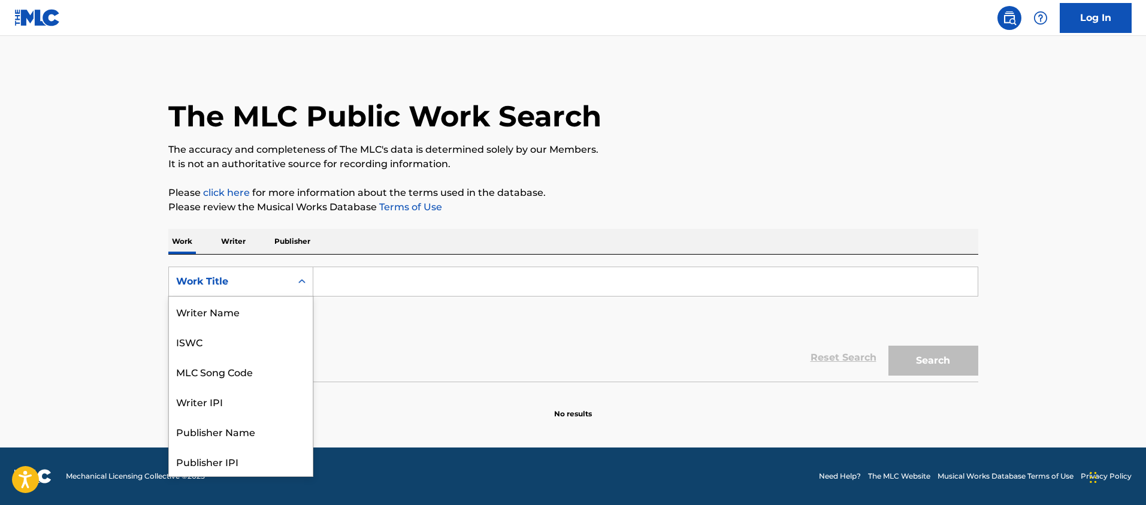
click at [204, 286] on div "Work Title" at bounding box center [230, 281] width 108 height 14
click at [204, 303] on div "MLC Song Code" at bounding box center [241, 312] width 144 height 30
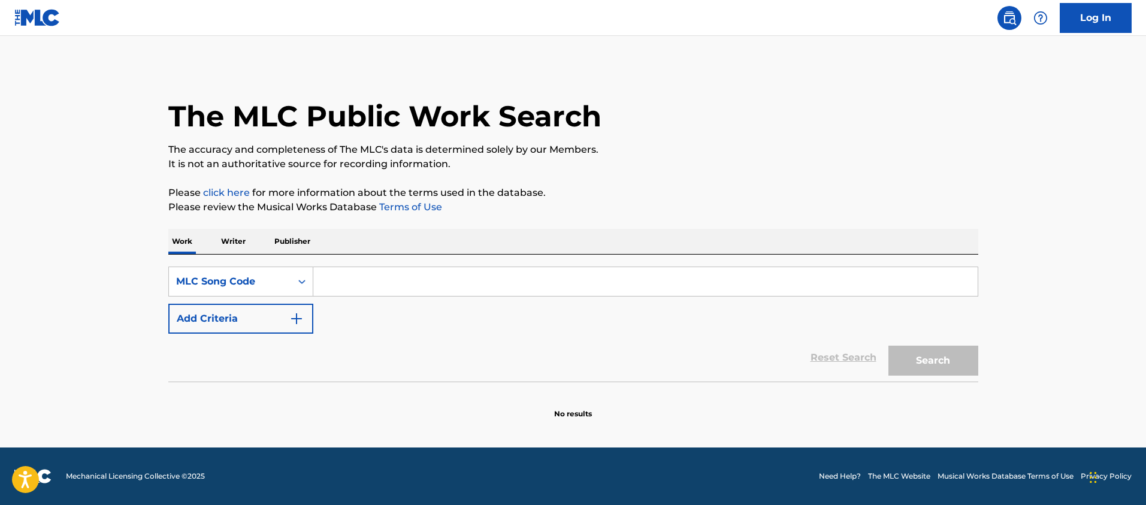
click at [379, 271] on input "Search Form" at bounding box center [645, 281] width 664 height 29
paste input "AD7S6D"
type input "AD7S6D"
click at [888, 346] on button "Search" at bounding box center [933, 361] width 90 height 30
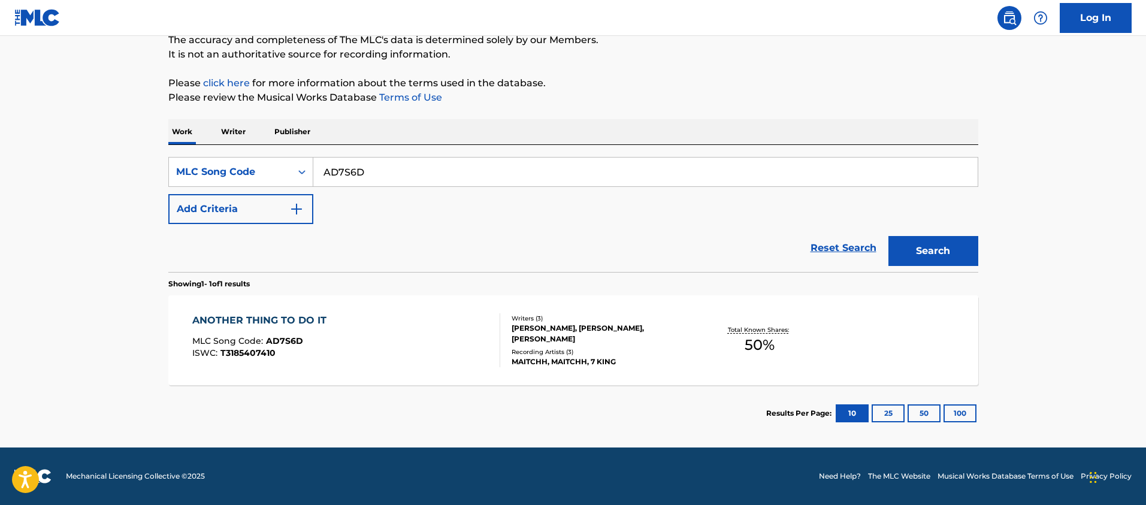
click at [468, 368] on div "ANOTHER THING TO DO IT MLC Song Code : AD7S6D ISWC : T3185407410 Writers ( 3 ) …" at bounding box center [573, 340] width 810 height 90
